Goal: Task Accomplishment & Management: Manage account settings

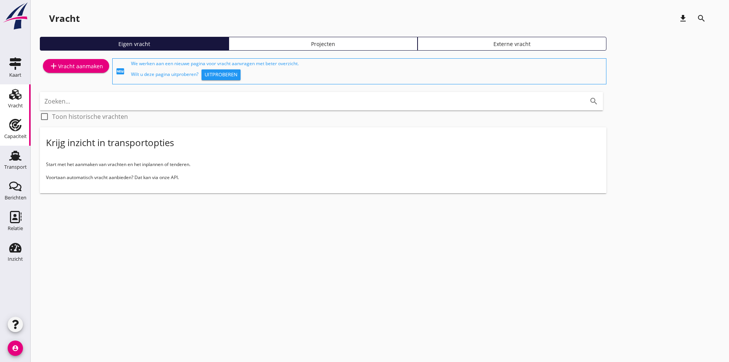
click at [26, 128] on link "Capaciteit Capaciteit" at bounding box center [15, 130] width 31 height 31
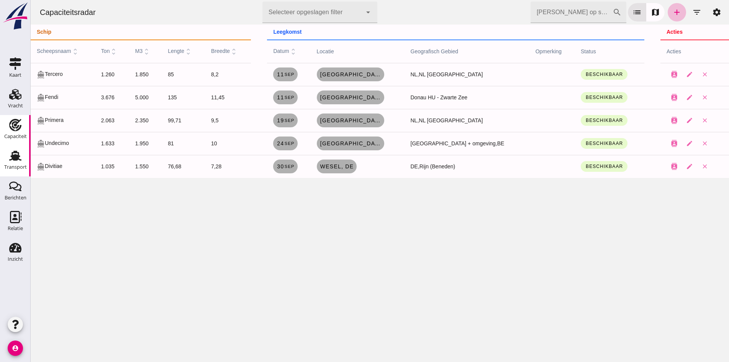
click at [13, 157] on use at bounding box center [15, 156] width 12 height 10
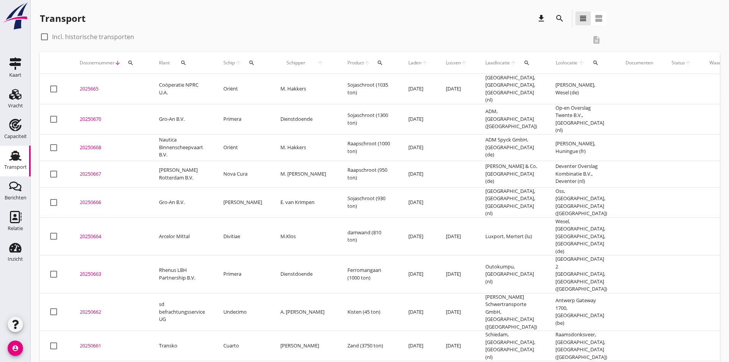
click at [91, 144] on div "20250668" at bounding box center [110, 148] width 61 height 8
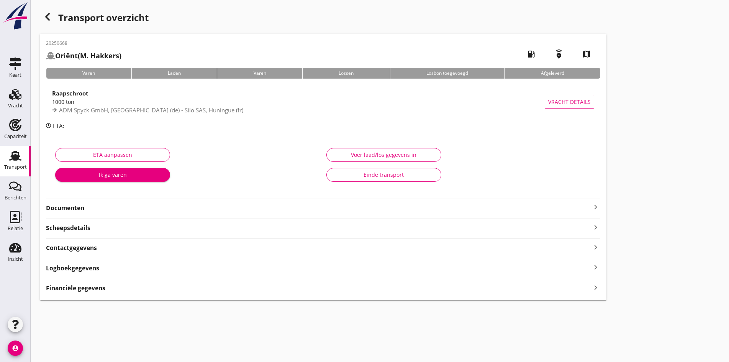
click at [591, 205] on icon "keyboard_arrow_right" at bounding box center [595, 206] width 9 height 9
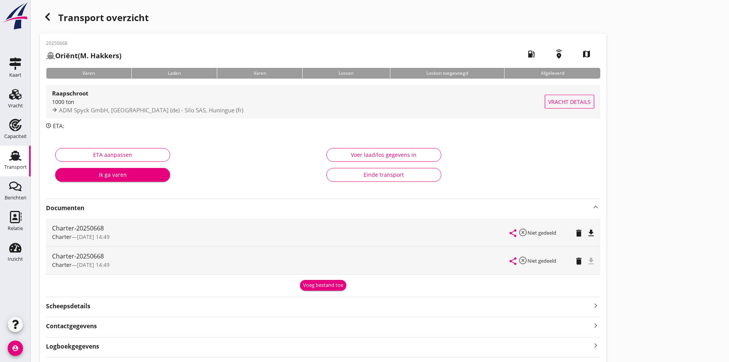
click at [101, 98] on div "1000 ton" at bounding box center [298, 102] width 493 height 8
click at [101, 98] on div "cancel You are impersonating another user. Transport overzicht 20250668 Oriënt …" at bounding box center [380, 203] width 698 height 406
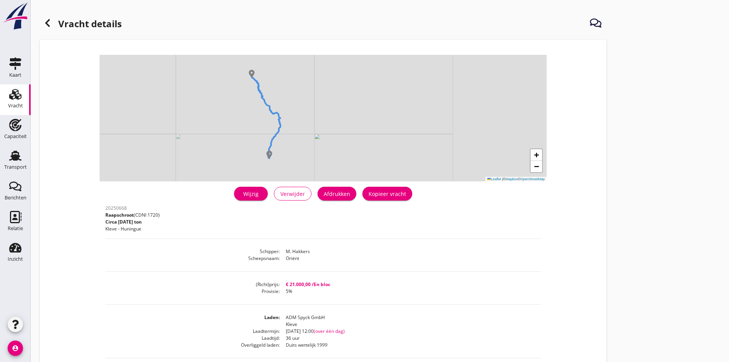
click at [234, 192] on link "Wijzig" at bounding box center [251, 194] width 34 height 14
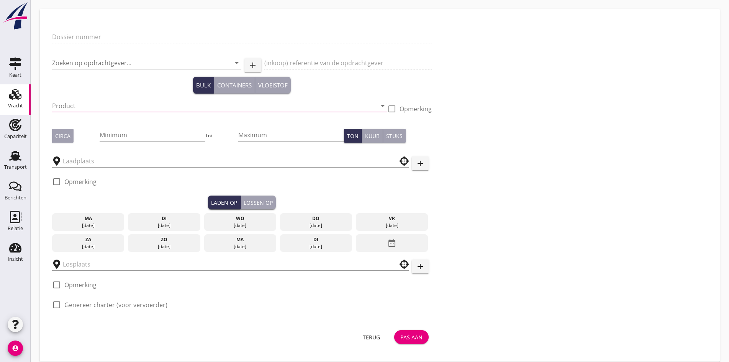
type input "20250668"
type input "Nautica Binnenscheepvaart B.V."
type input "Raapschroot (1720)"
type input "1000"
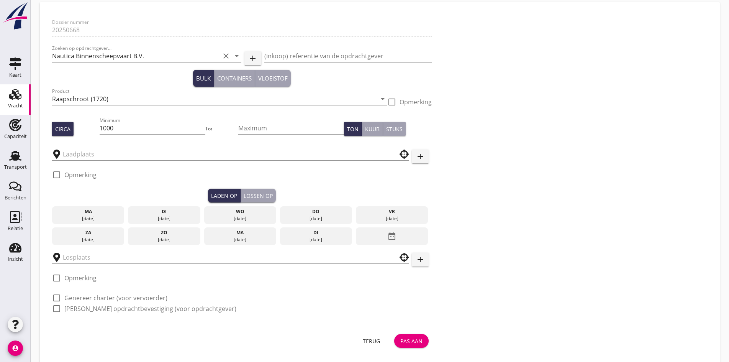
type input "ADM Spyck GmbH"
type input "Silo SAS"
checkbox input "true"
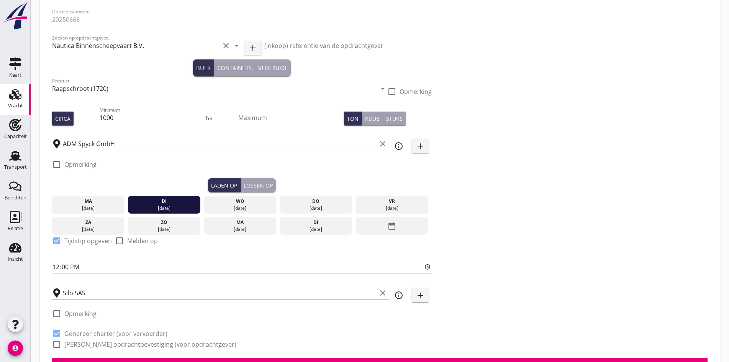
type input "21000"
radio input "false"
checkbox input "true"
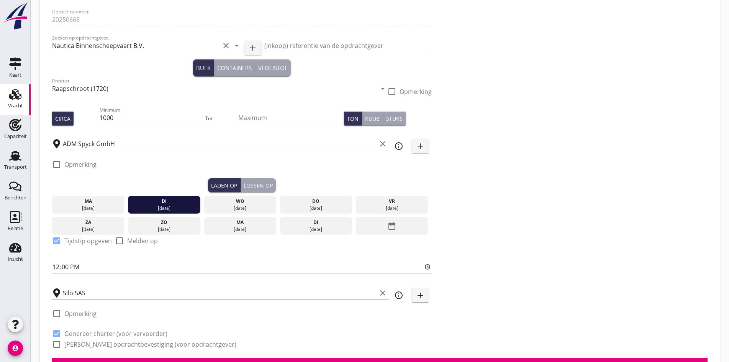
checkbox input "true"
type input "36"
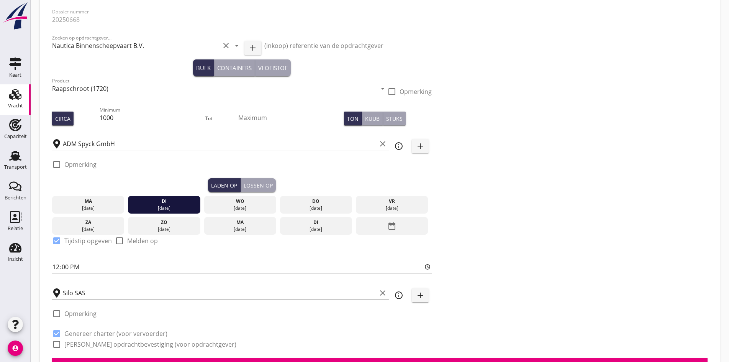
type input "5"
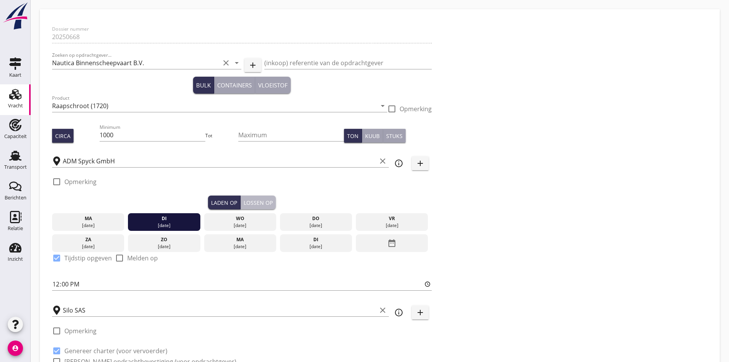
click at [244, 201] on div "Lossen op" at bounding box center [258, 202] width 29 height 8
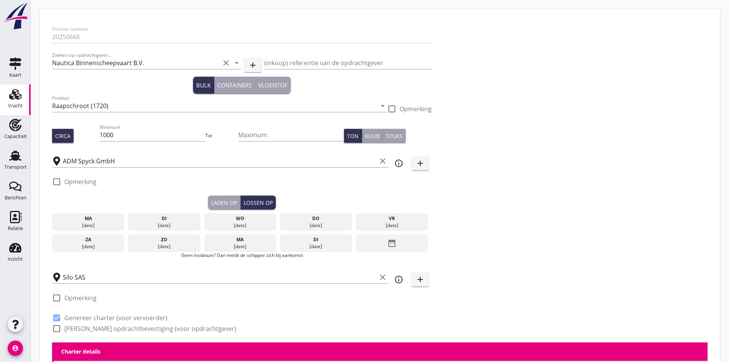
click at [282, 247] on div "[DATE]" at bounding box center [316, 246] width 69 height 7
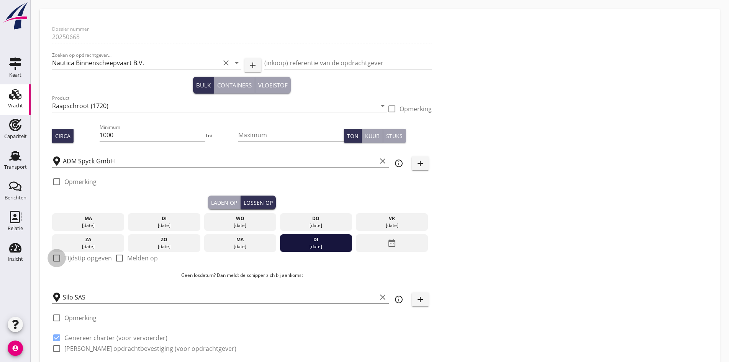
click at [61, 255] on div at bounding box center [56, 257] width 13 height 13
checkbox input "true"
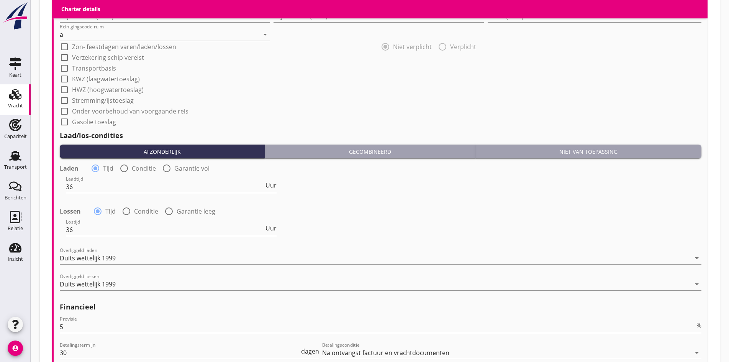
scroll to position [947, 0]
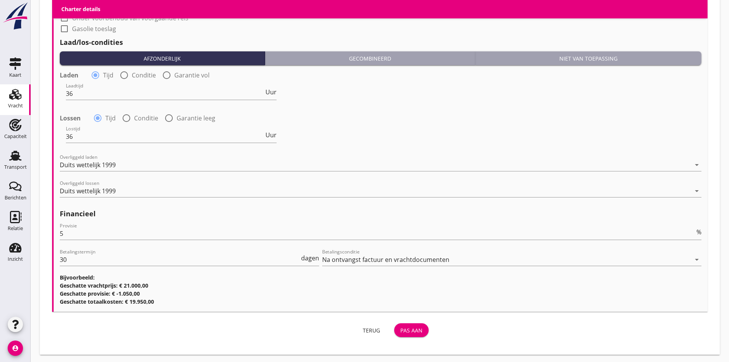
click at [394, 329] on button "Pas aan" at bounding box center [411, 330] width 34 height 14
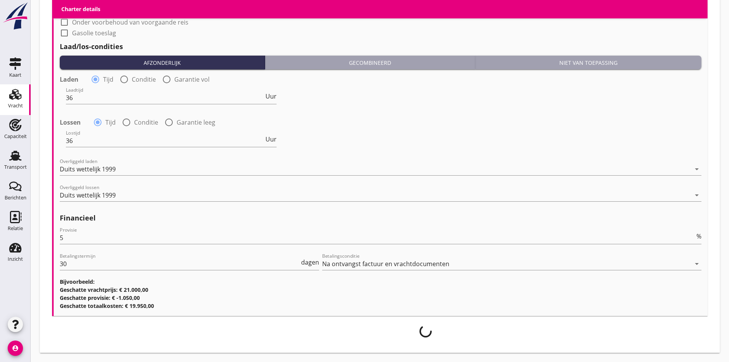
scroll to position [941, 0]
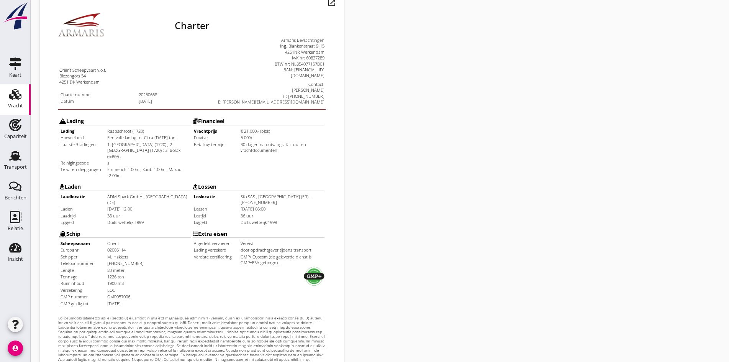
scroll to position [77, 0]
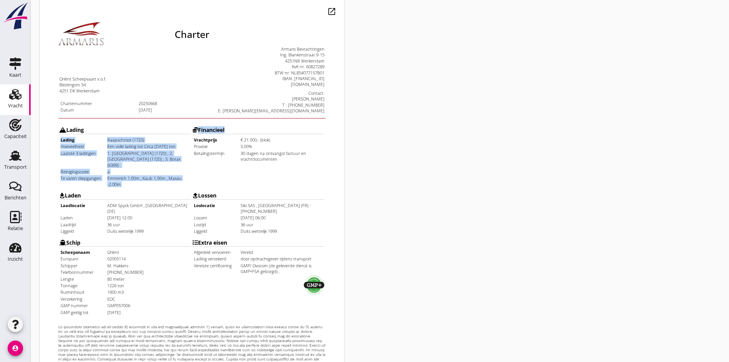
drag, startPoint x: 43, startPoint y: 120, endPoint x: 272, endPoint y: 154, distance: 231.2
click at [272, 154] on table "Lading Lading [GEOGRAPHIC_DATA] (1720) Hoeveelheid Een volle lading tot Circa […" at bounding box center [176, 200] width 267 height 194
click at [272, 154] on td "Financieel Vrachtprijs € 21.000,- (blok) Provisie 5.00% Betalingstermijn 30 dag…" at bounding box center [243, 136] width 133 height 65
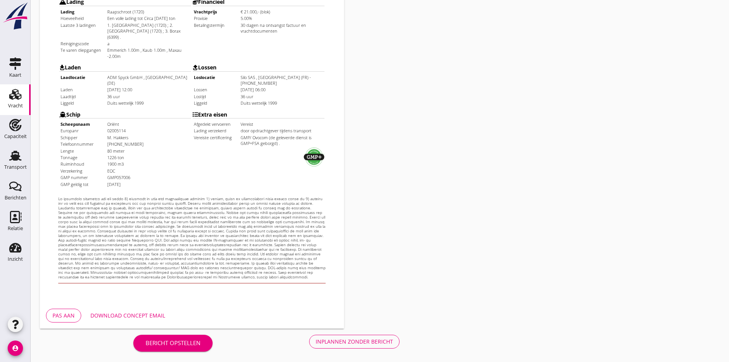
scroll to position [206, 0]
click at [316, 340] on div "Inplannen zonder bericht" at bounding box center [354, 340] width 77 height 8
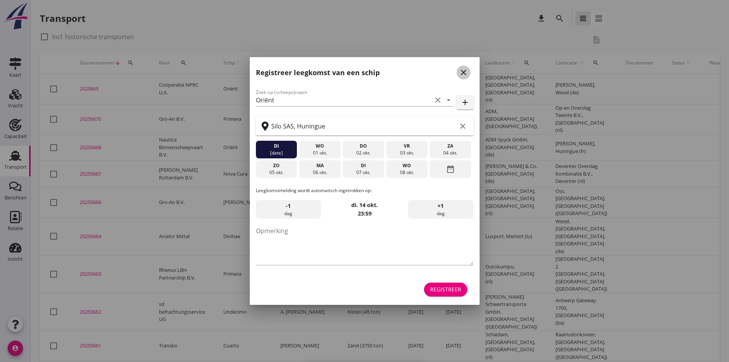
click at [464, 70] on icon "close" at bounding box center [463, 72] width 9 height 9
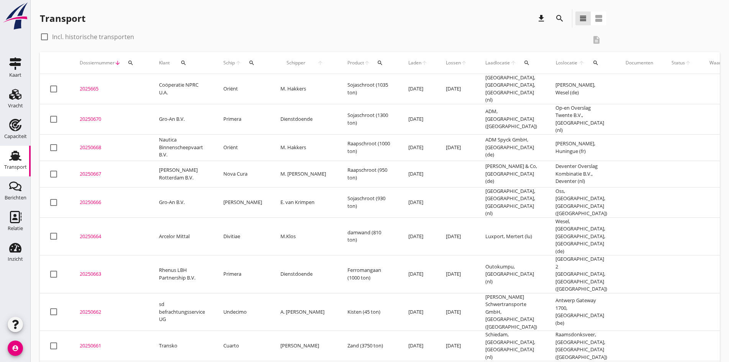
click at [95, 144] on div "20250668" at bounding box center [110, 148] width 61 height 8
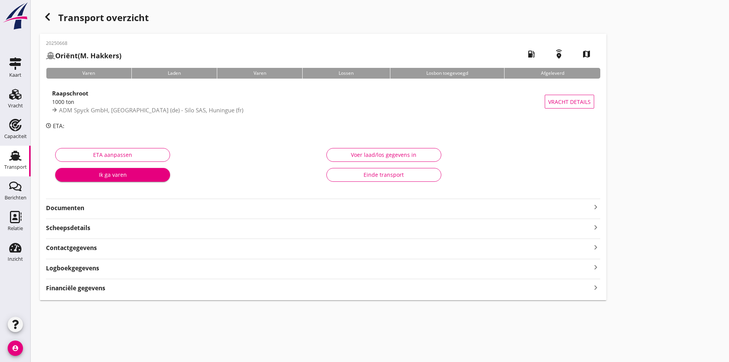
click at [591, 210] on icon "keyboard_arrow_right" at bounding box center [595, 206] width 9 height 9
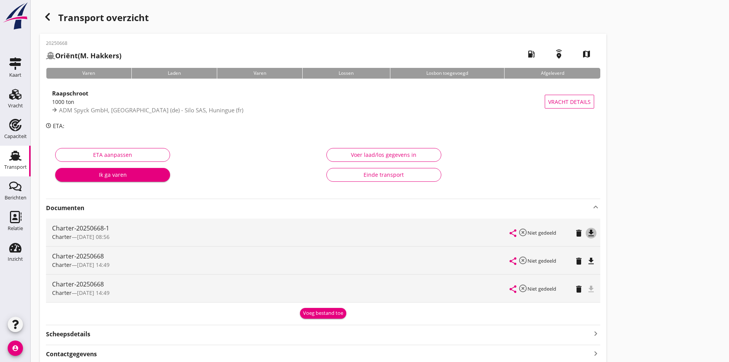
click at [586, 231] on icon "file_download" at bounding box center [590, 232] width 9 height 9
